Goal: Information Seeking & Learning: Find specific fact

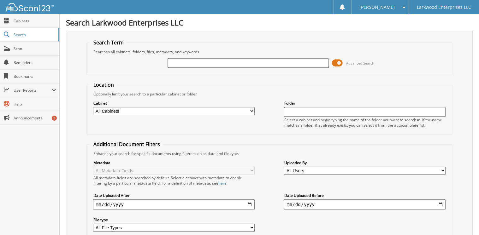
click at [195, 62] on input "text" at bounding box center [248, 62] width 161 height 9
type input "12064"
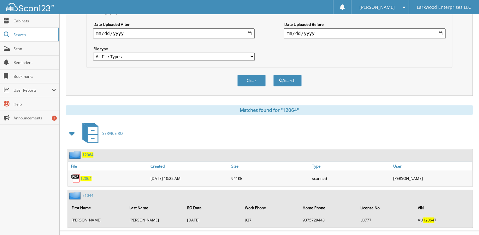
scroll to position [176, 0]
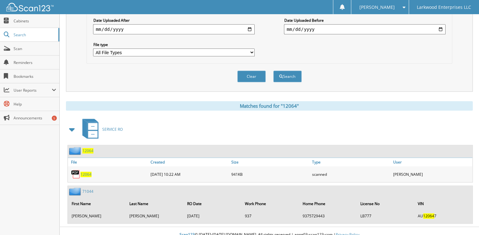
click at [85, 172] on span "12064" at bounding box center [85, 174] width 11 height 5
